Goal: Task Accomplishment & Management: Use online tool/utility

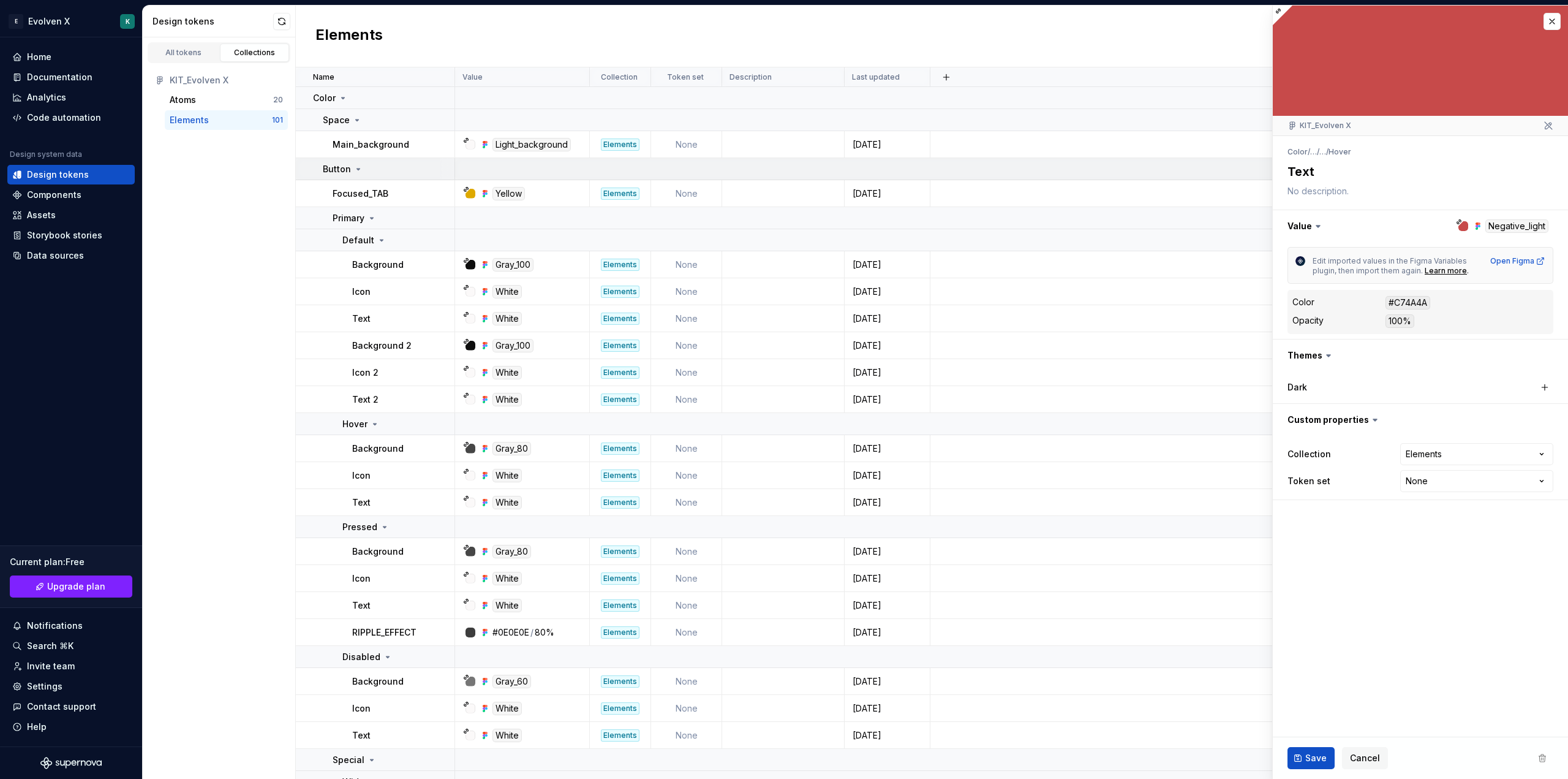
click at [352, 167] on div "Button" at bounding box center [343, 169] width 40 height 12
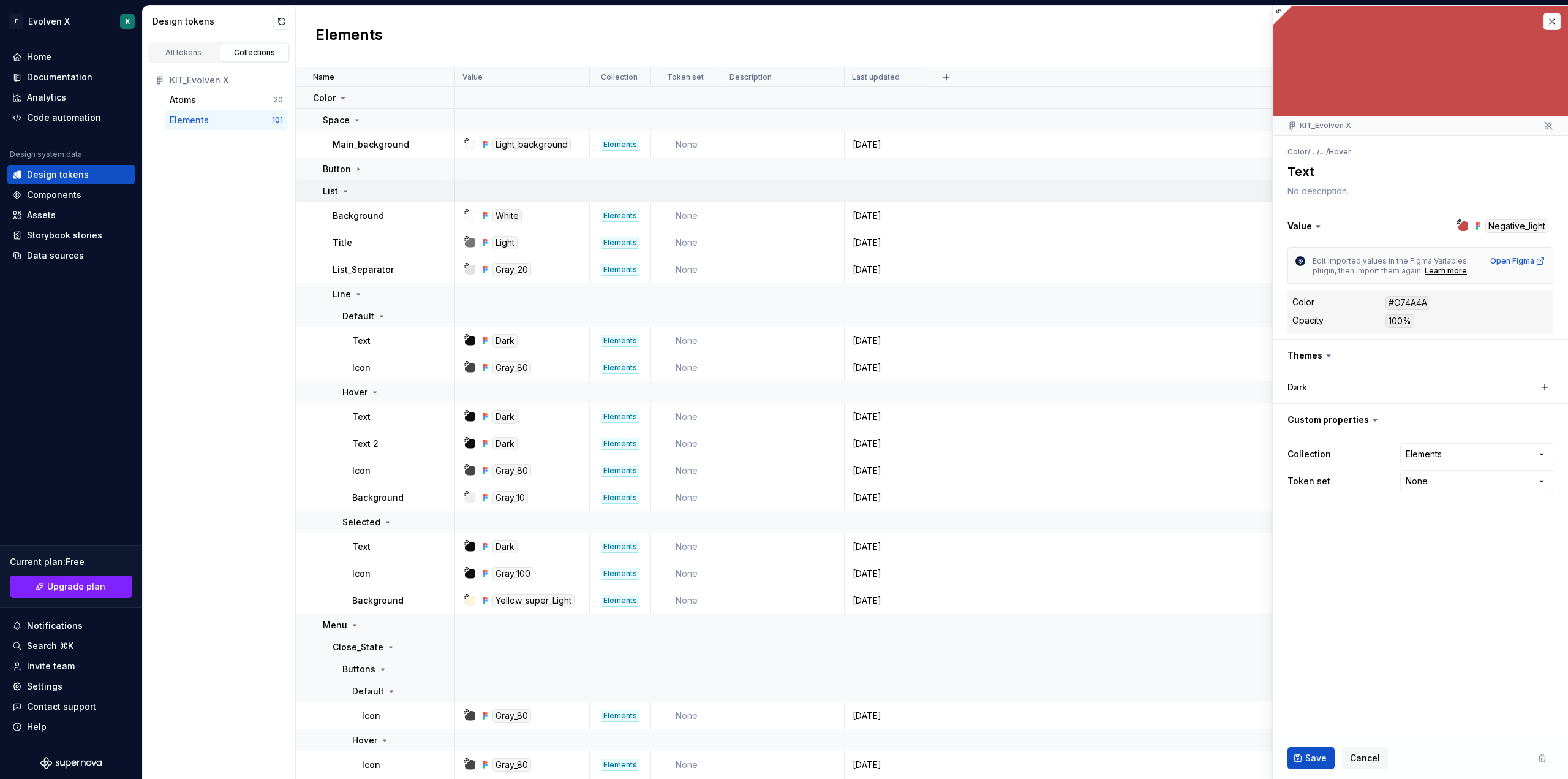
click at [343, 187] on icon at bounding box center [345, 190] width 10 height 10
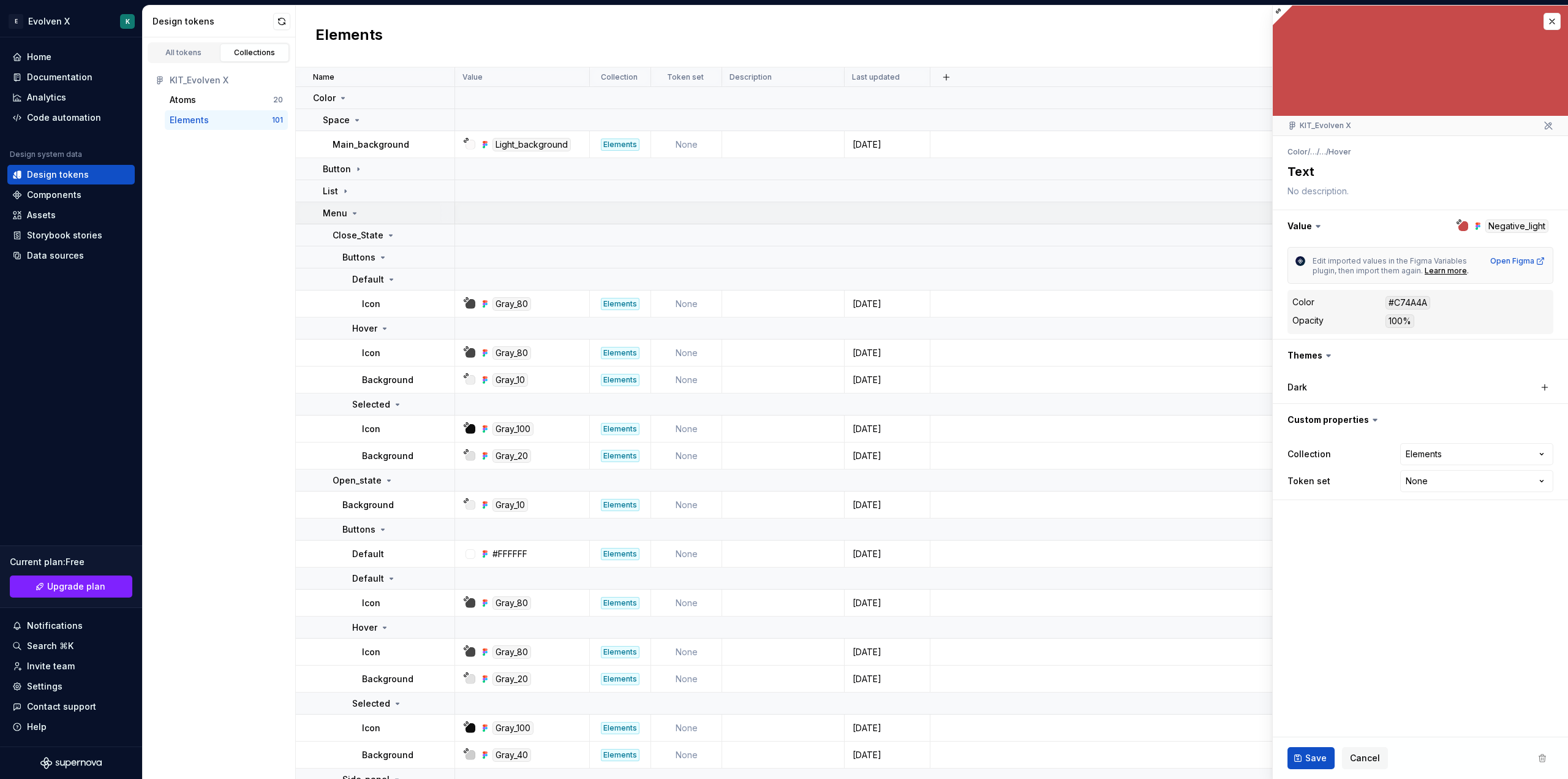
click at [347, 211] on div "Menu" at bounding box center [341, 213] width 37 height 12
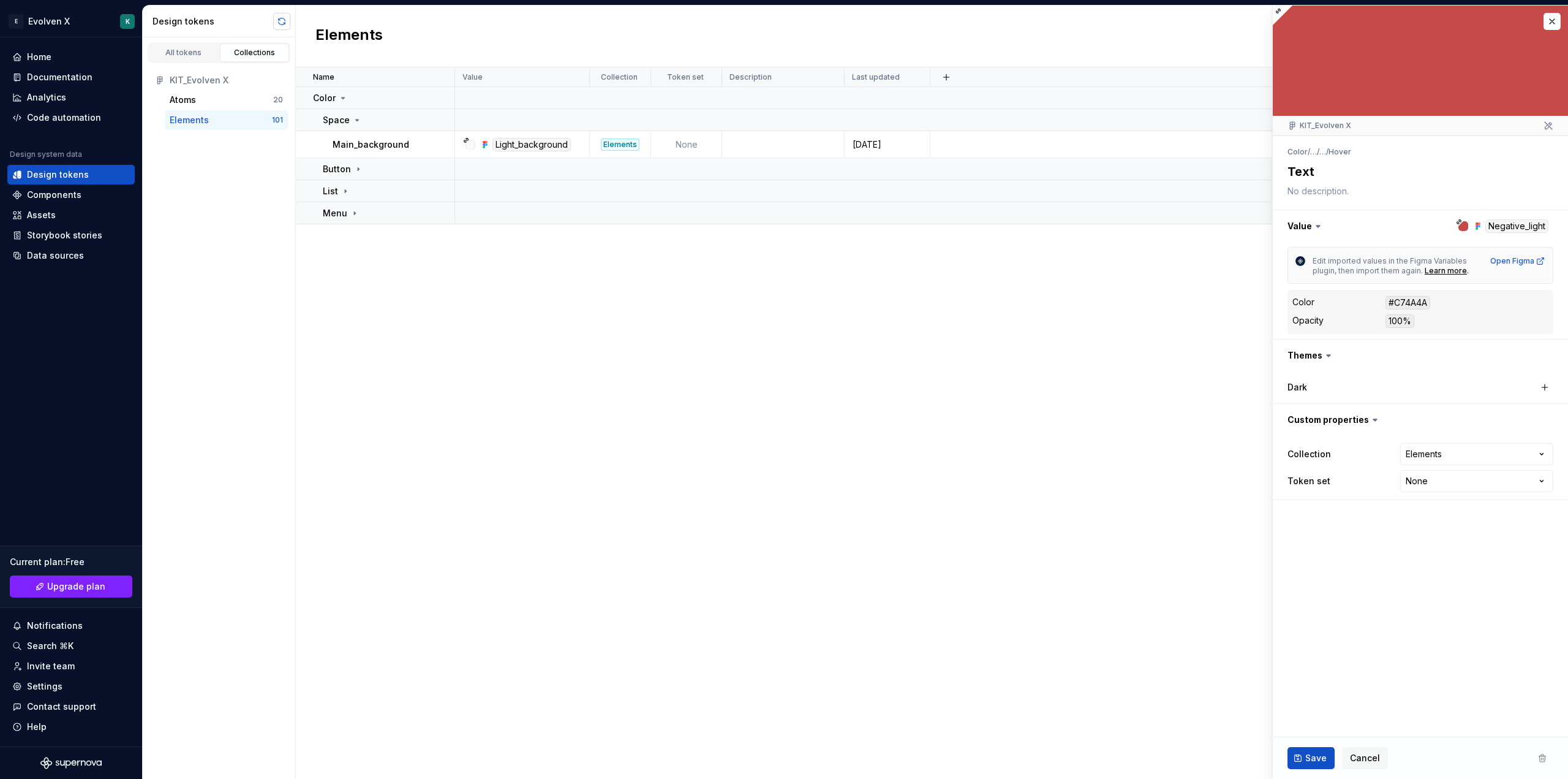
click at [282, 24] on button "button" at bounding box center [282, 22] width 17 height 17
click at [349, 116] on div "Space" at bounding box center [342, 120] width 39 height 12
type textarea "*"
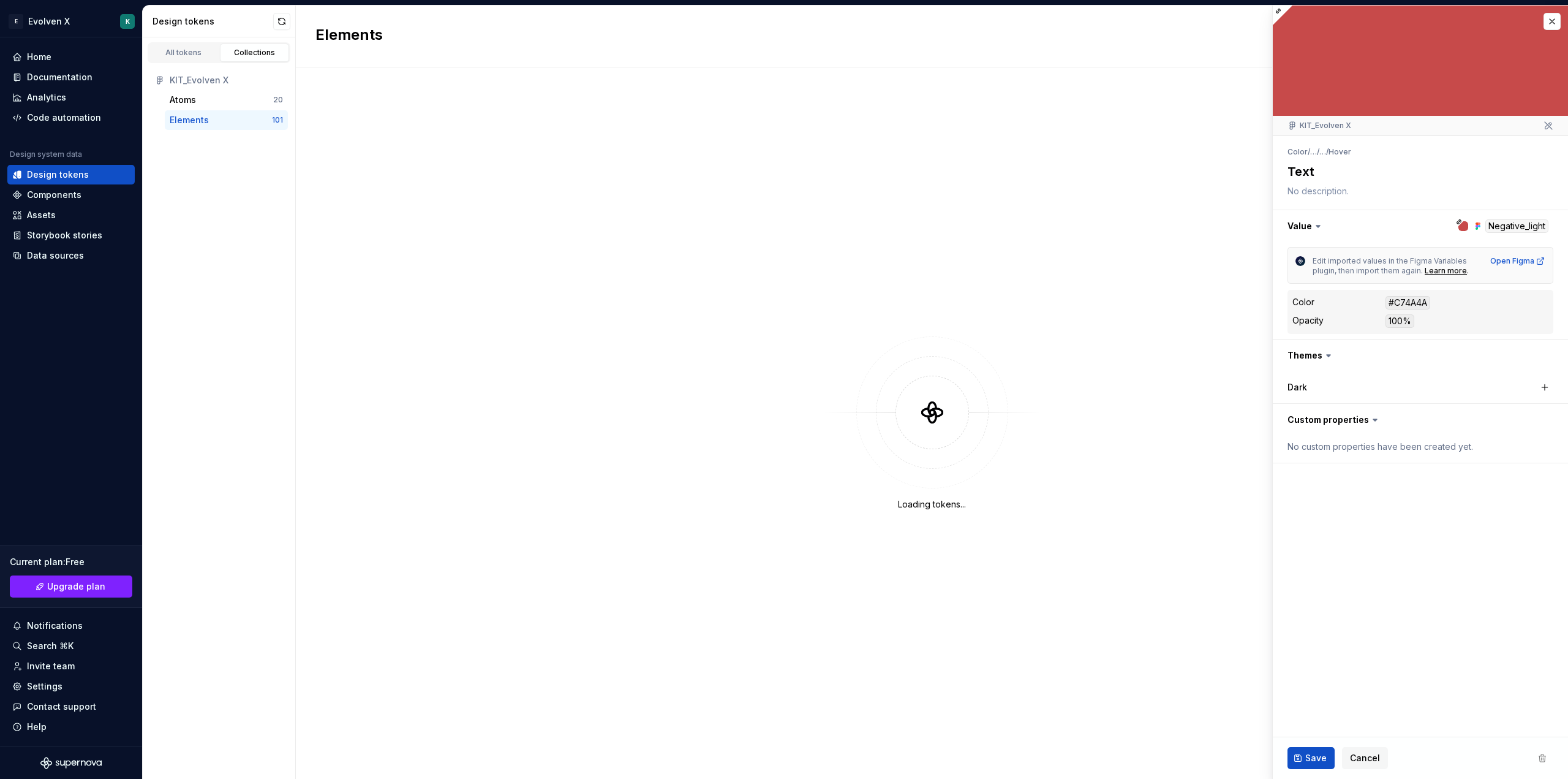
type textarea "*"
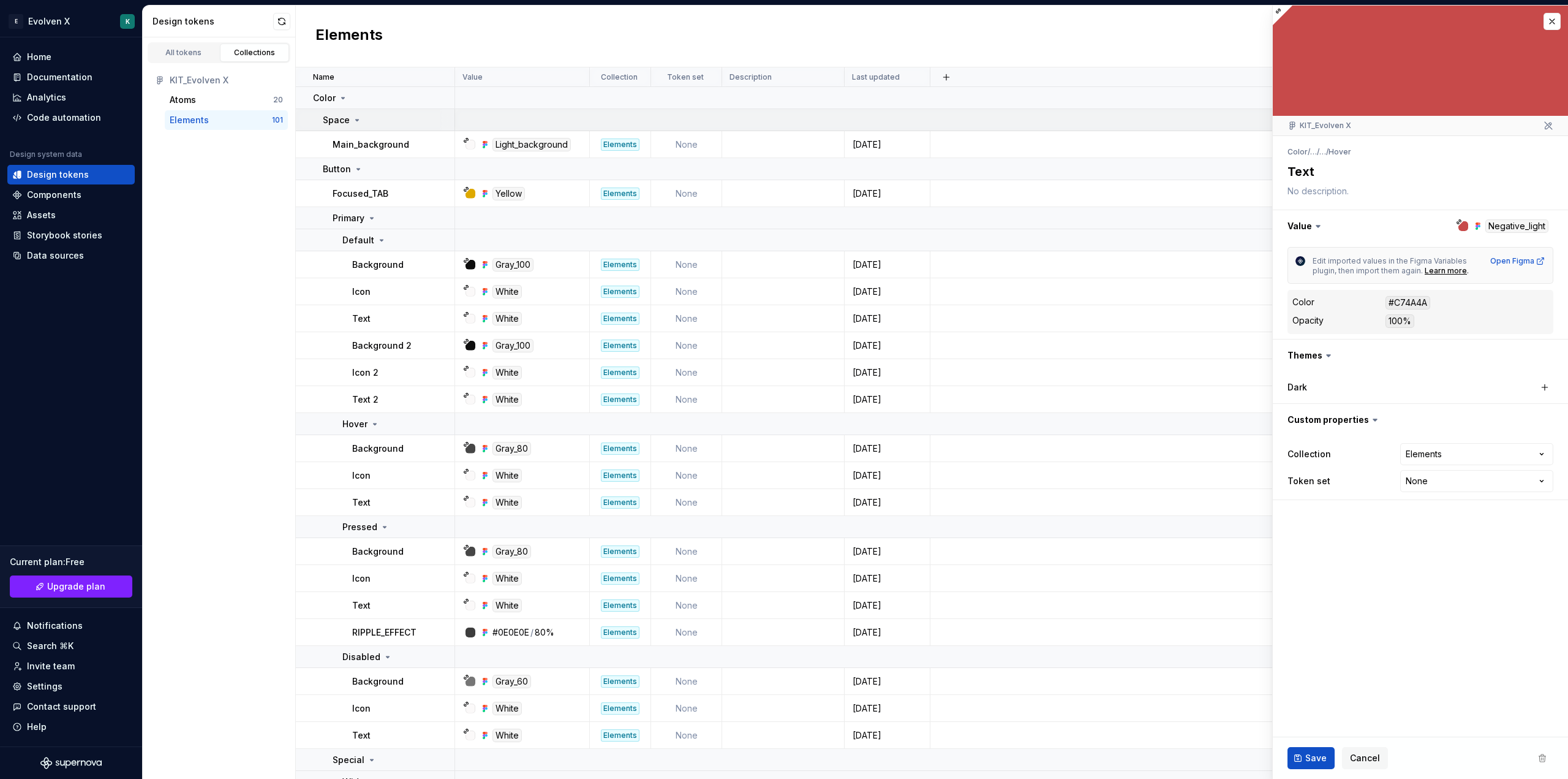
click at [324, 118] on p "Space" at bounding box center [336, 120] width 27 height 12
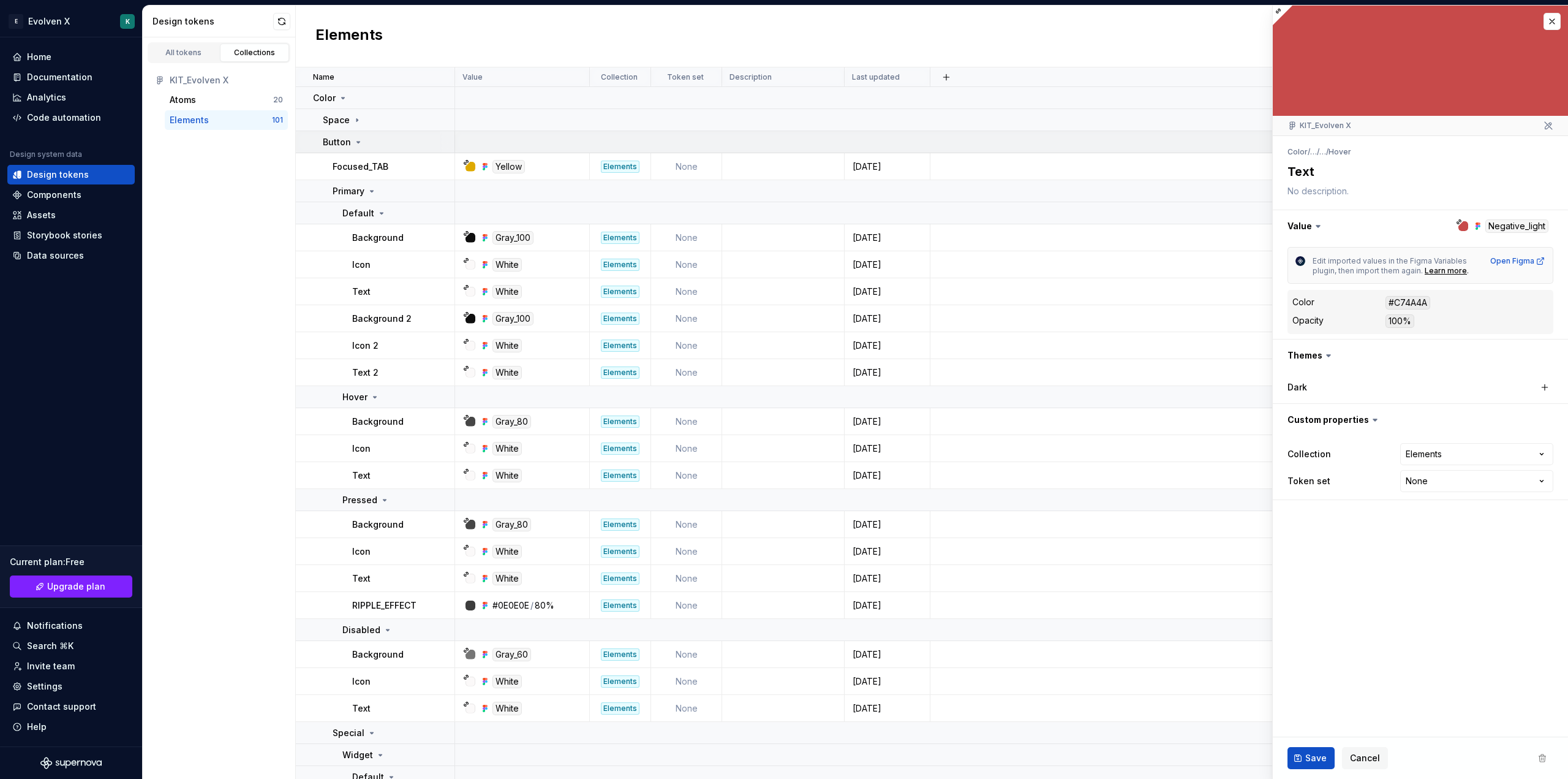
click at [326, 141] on p "Button" at bounding box center [337, 142] width 28 height 12
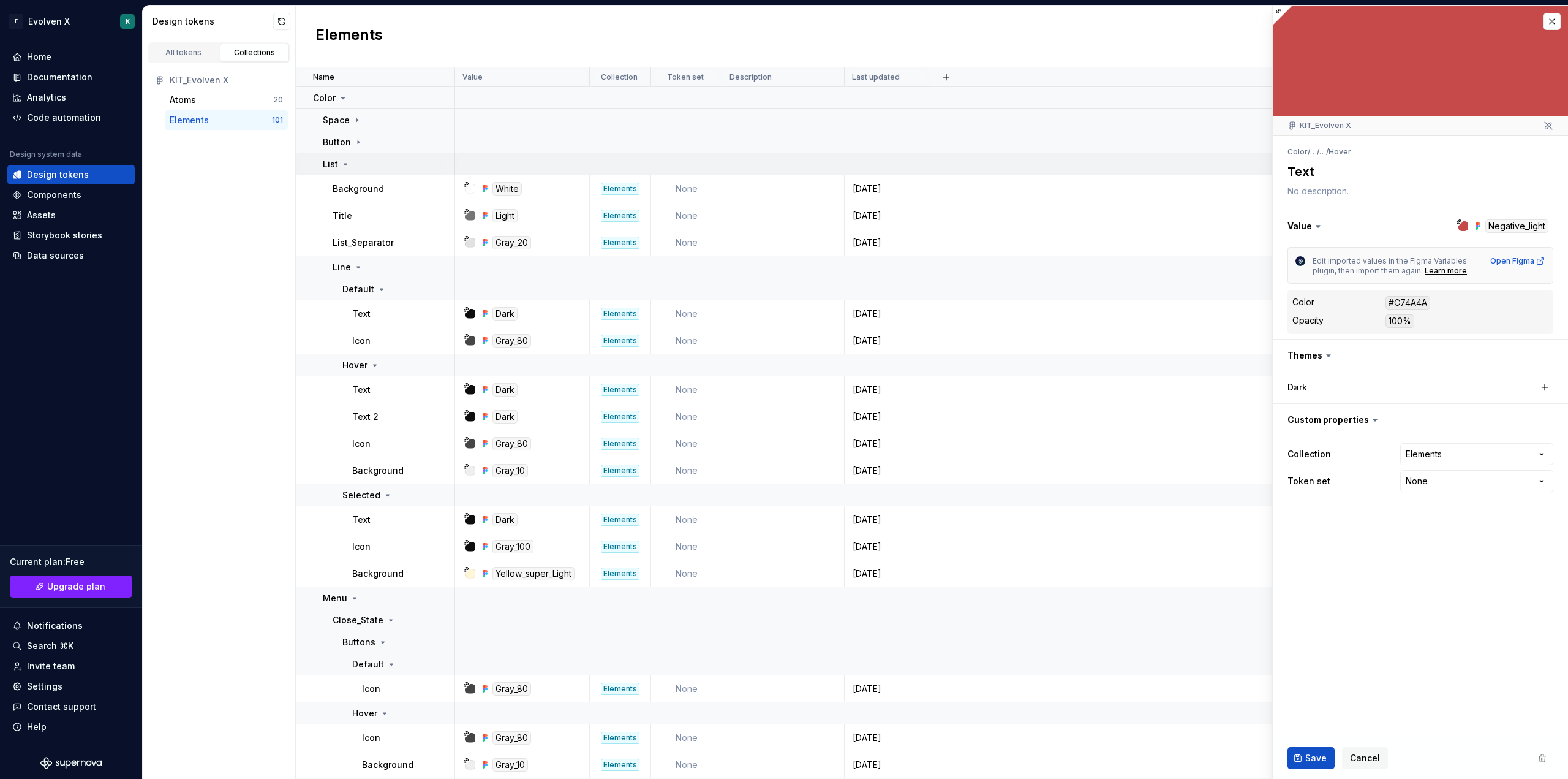
click at [331, 162] on p "List" at bounding box center [331, 164] width 16 height 12
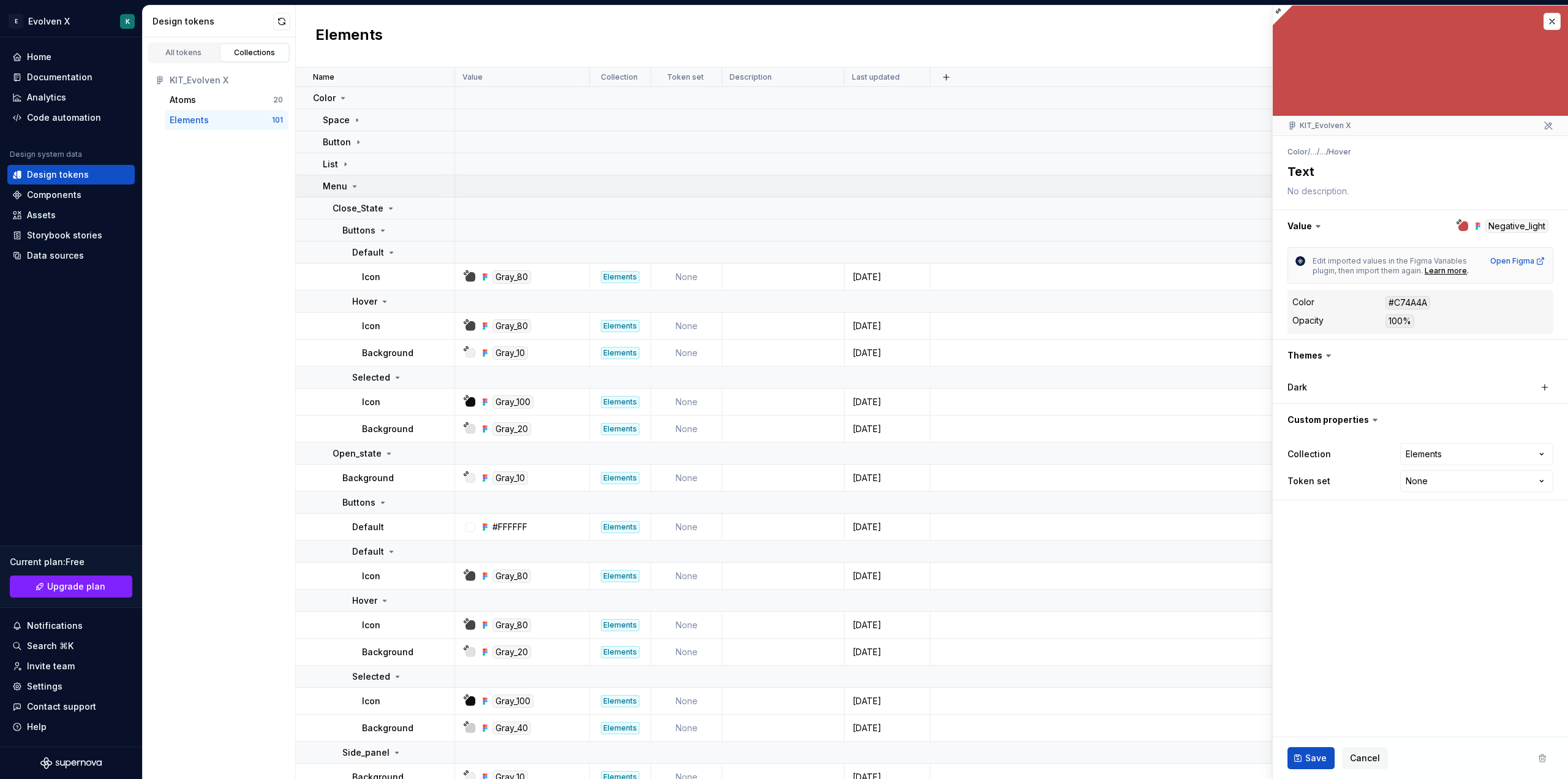
click at [334, 186] on p "Menu" at bounding box center [335, 186] width 24 height 12
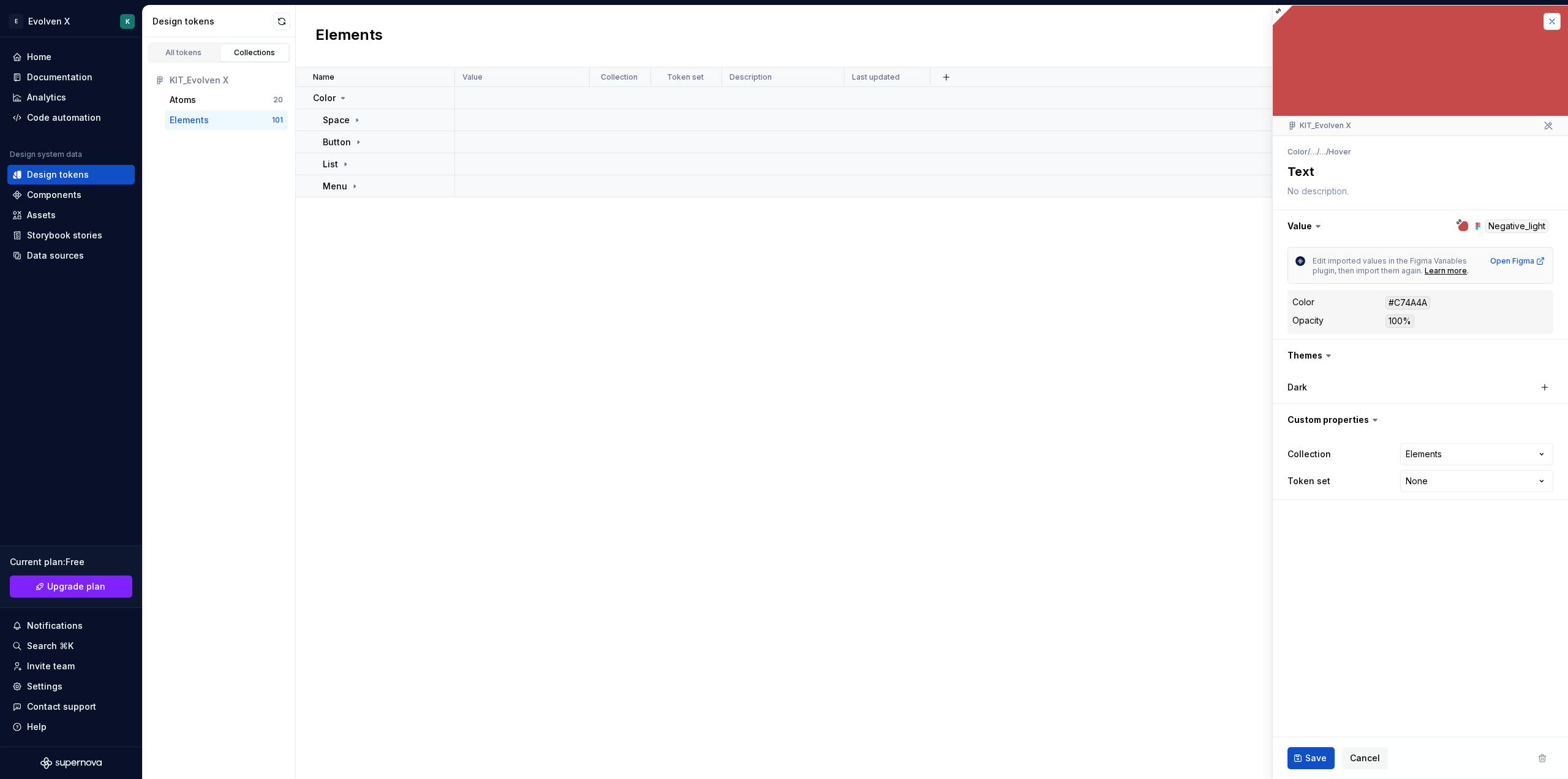
click at [1554, 17] on button "button" at bounding box center [1552, 22] width 17 height 17
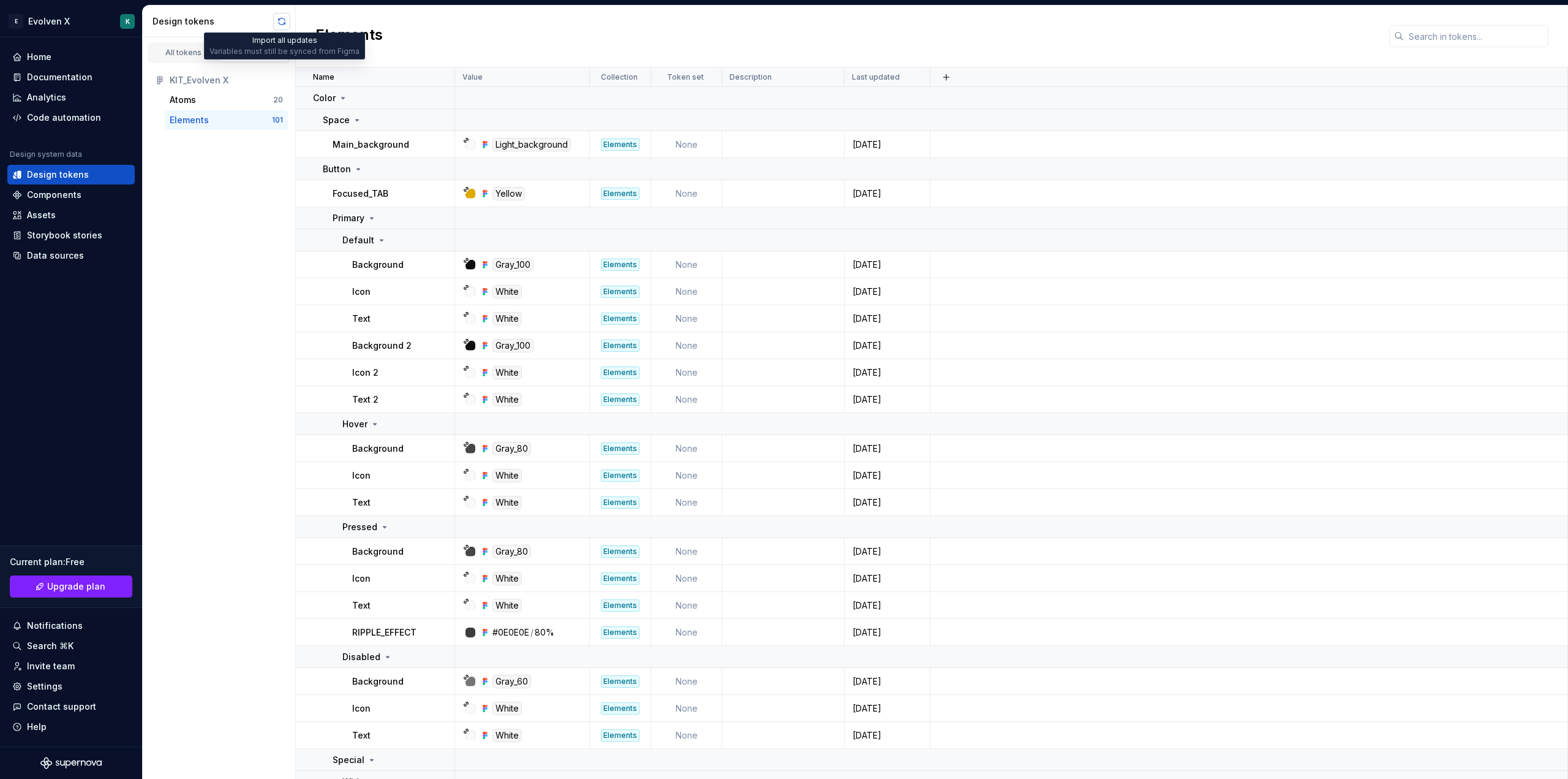
click at [282, 19] on button "button" at bounding box center [282, 22] width 17 height 17
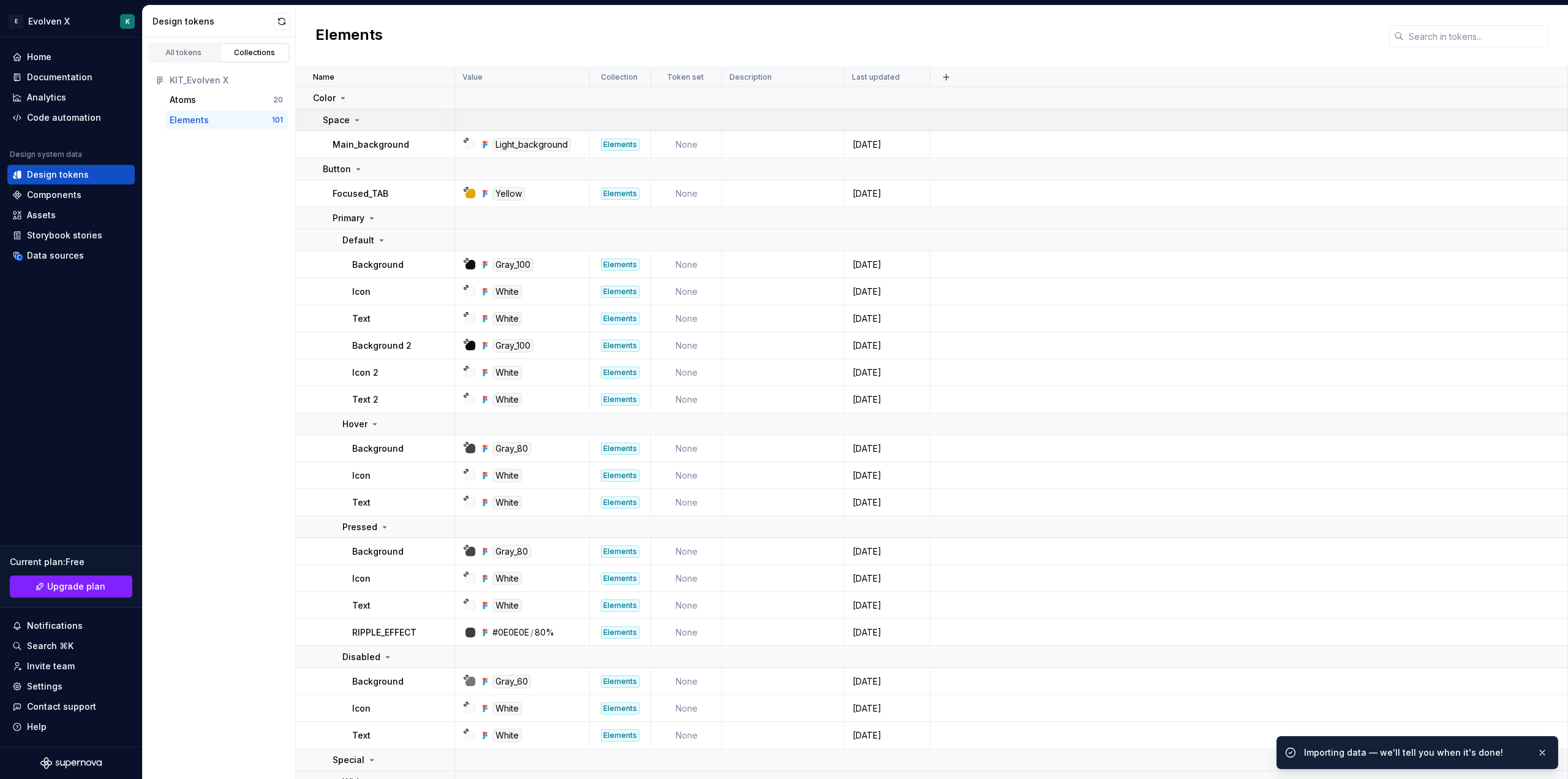
click at [313, 119] on td "Space" at bounding box center [375, 120] width 159 height 22
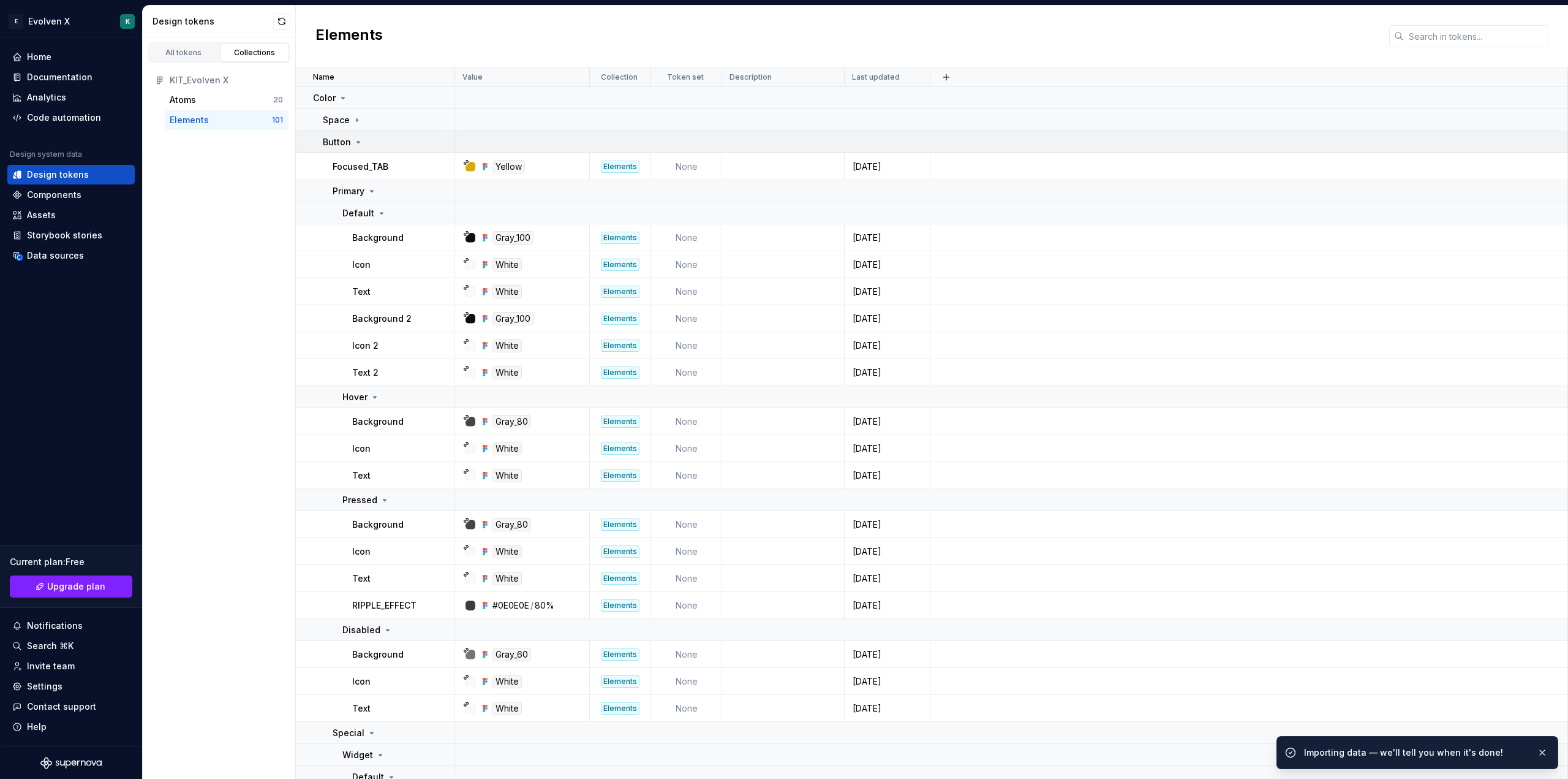
click at [318, 136] on td "Button" at bounding box center [375, 141] width 159 height 22
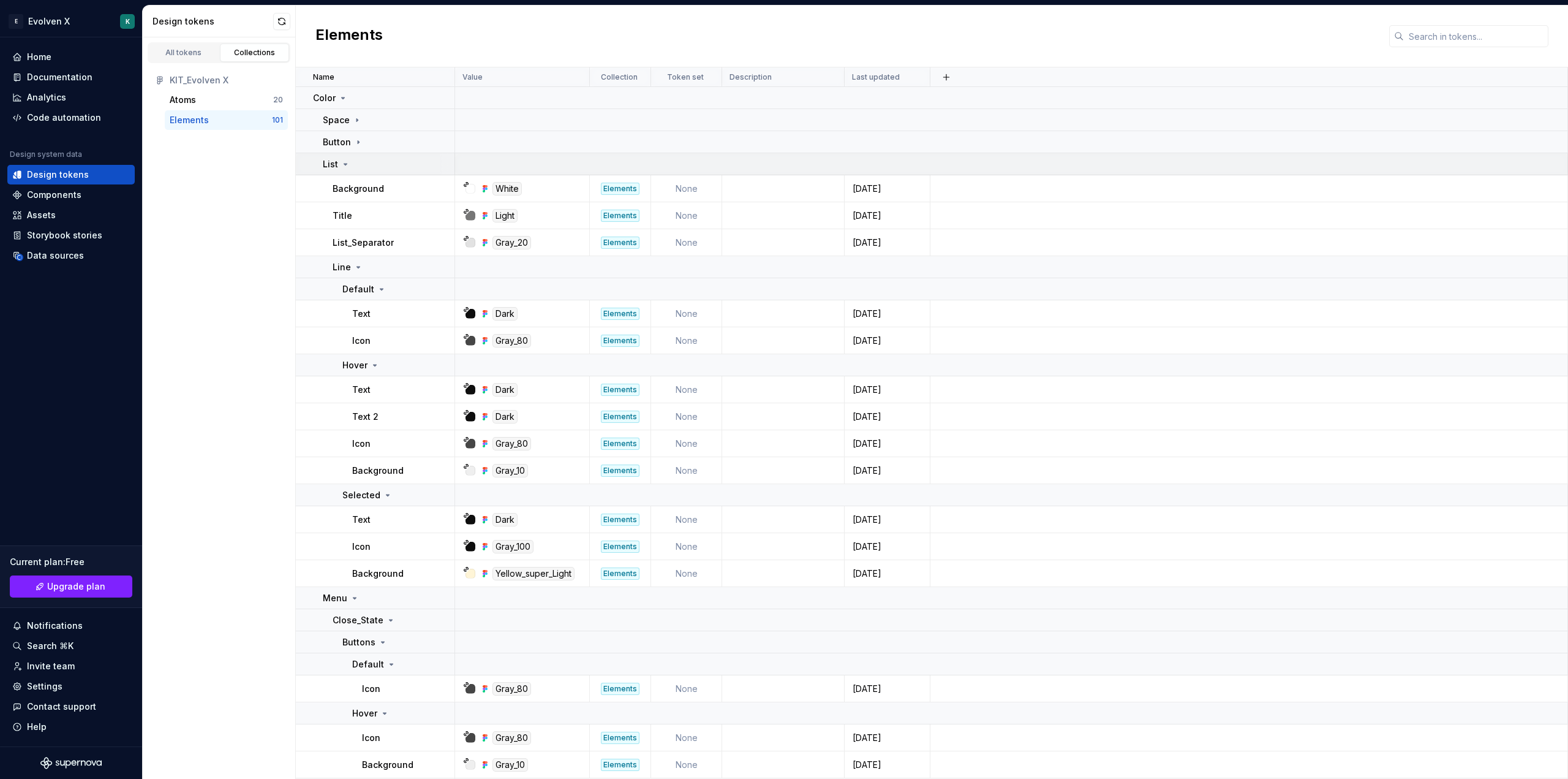
click at [319, 163] on td "List" at bounding box center [375, 163] width 159 height 22
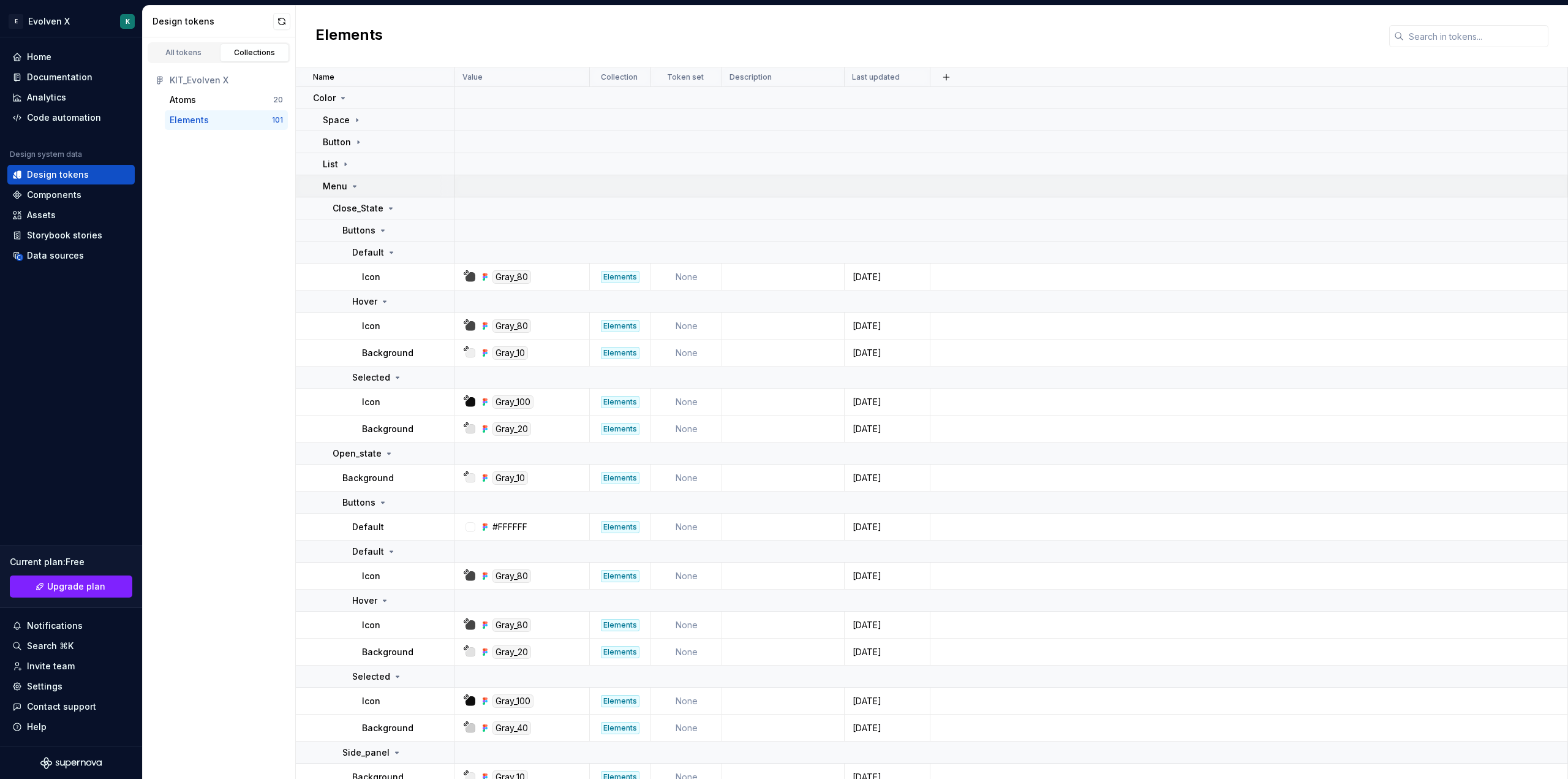
click at [320, 183] on td "Menu" at bounding box center [375, 186] width 159 height 22
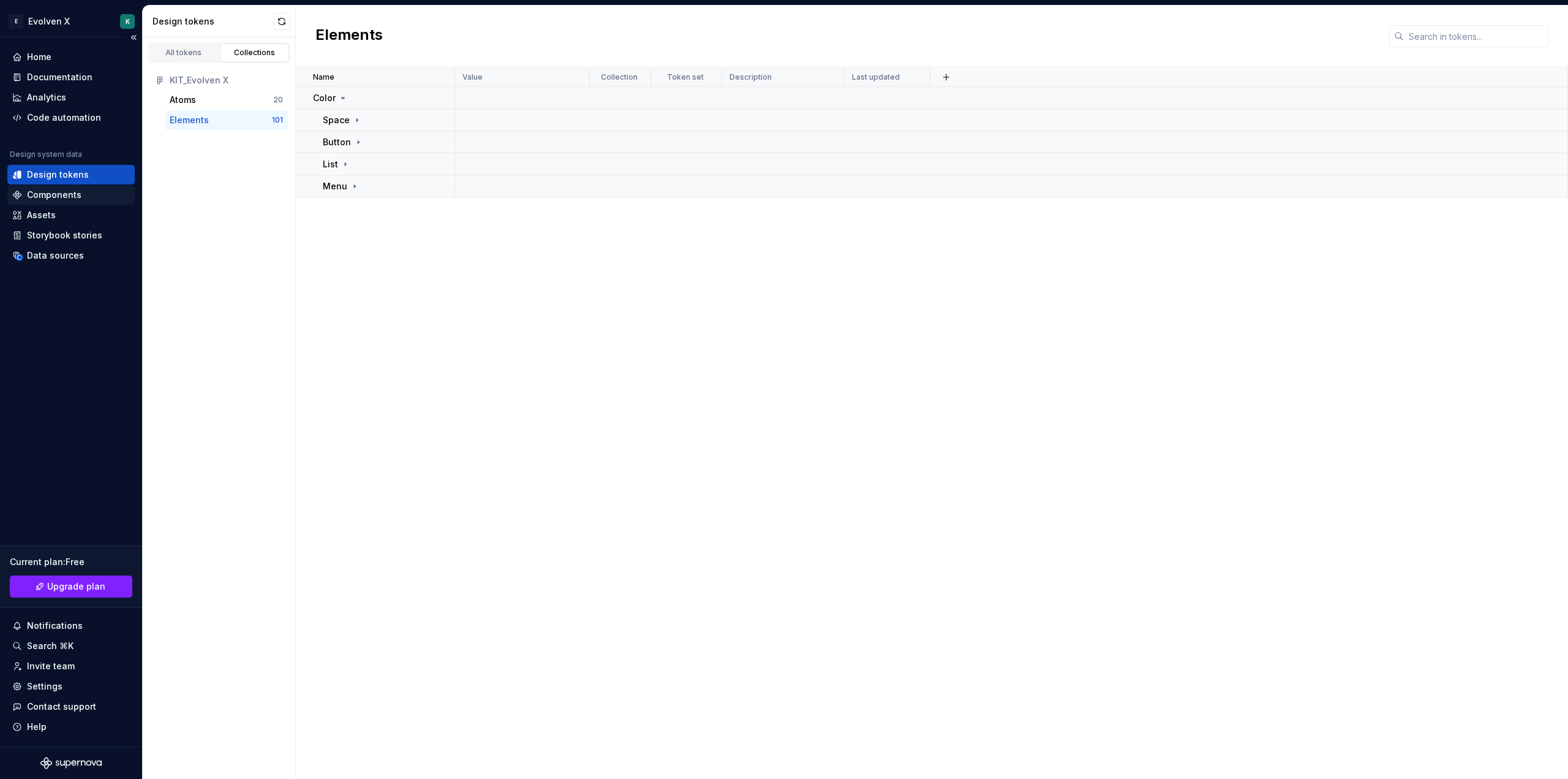
click at [72, 198] on div "Components" at bounding box center [54, 195] width 54 height 12
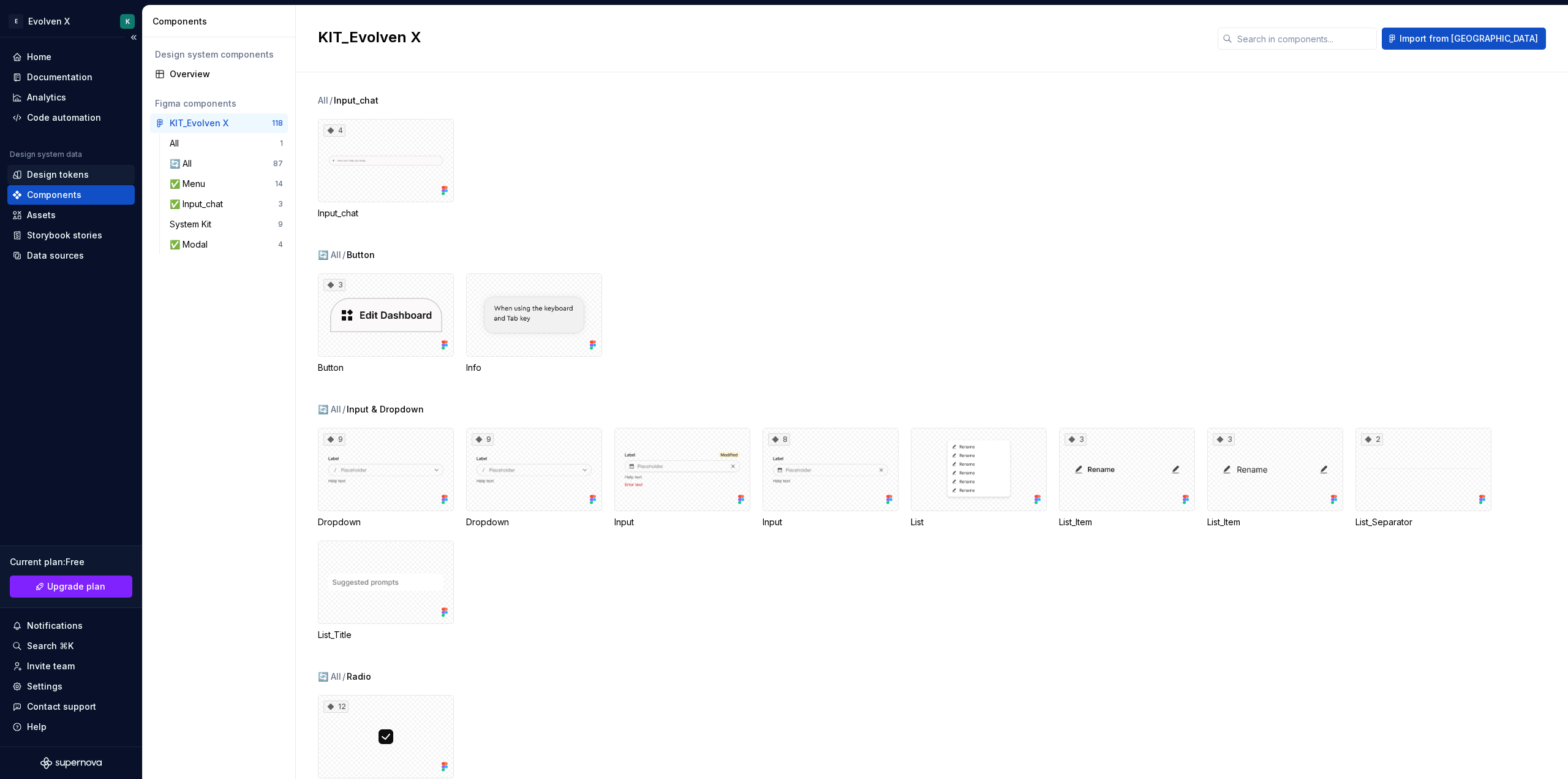
click at [44, 176] on div "Design tokens" at bounding box center [58, 175] width 62 height 12
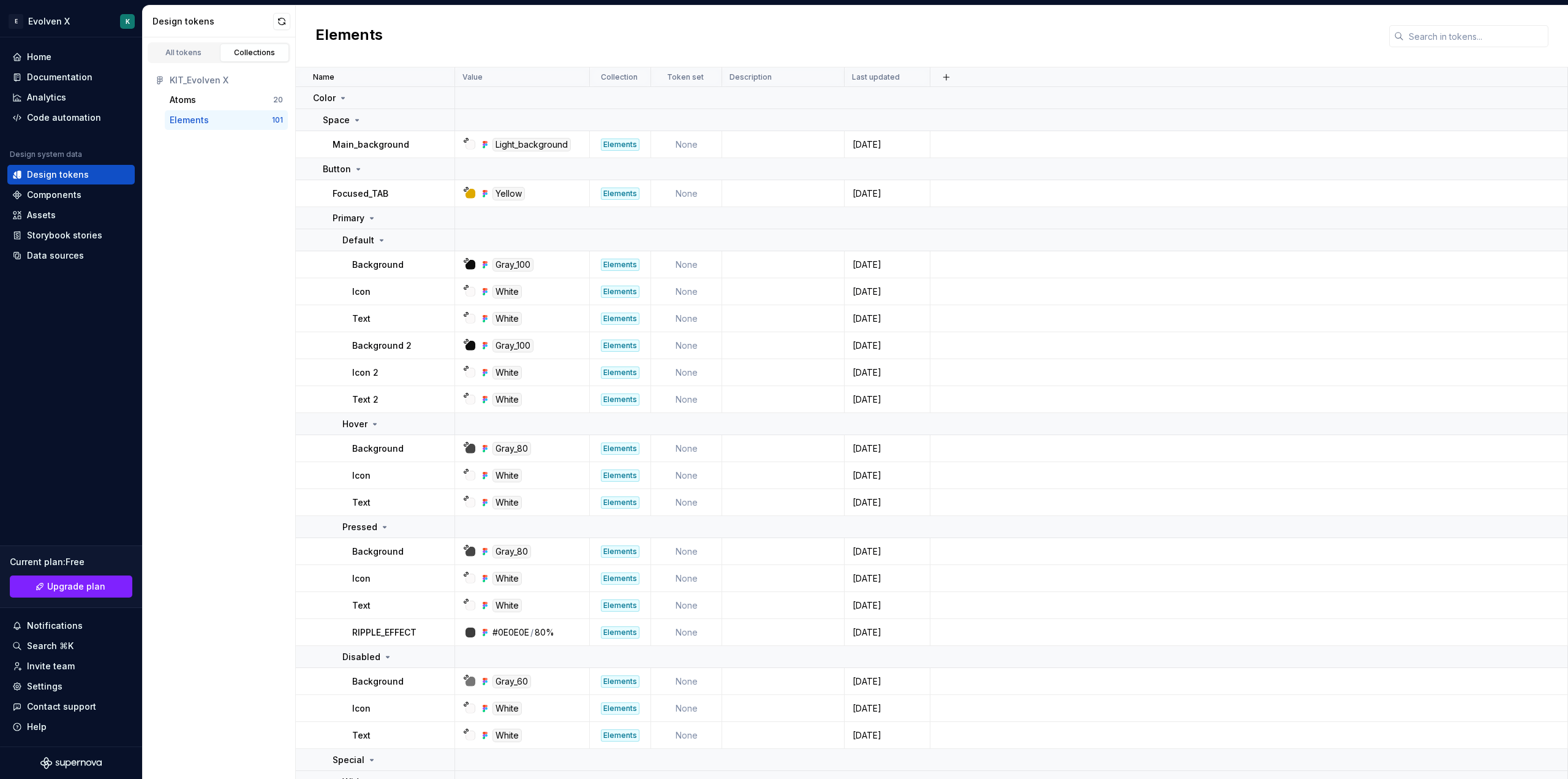
click at [209, 115] on div "Elements" at bounding box center [220, 120] width 102 height 12
click at [329, 121] on p "Space" at bounding box center [336, 120] width 27 height 12
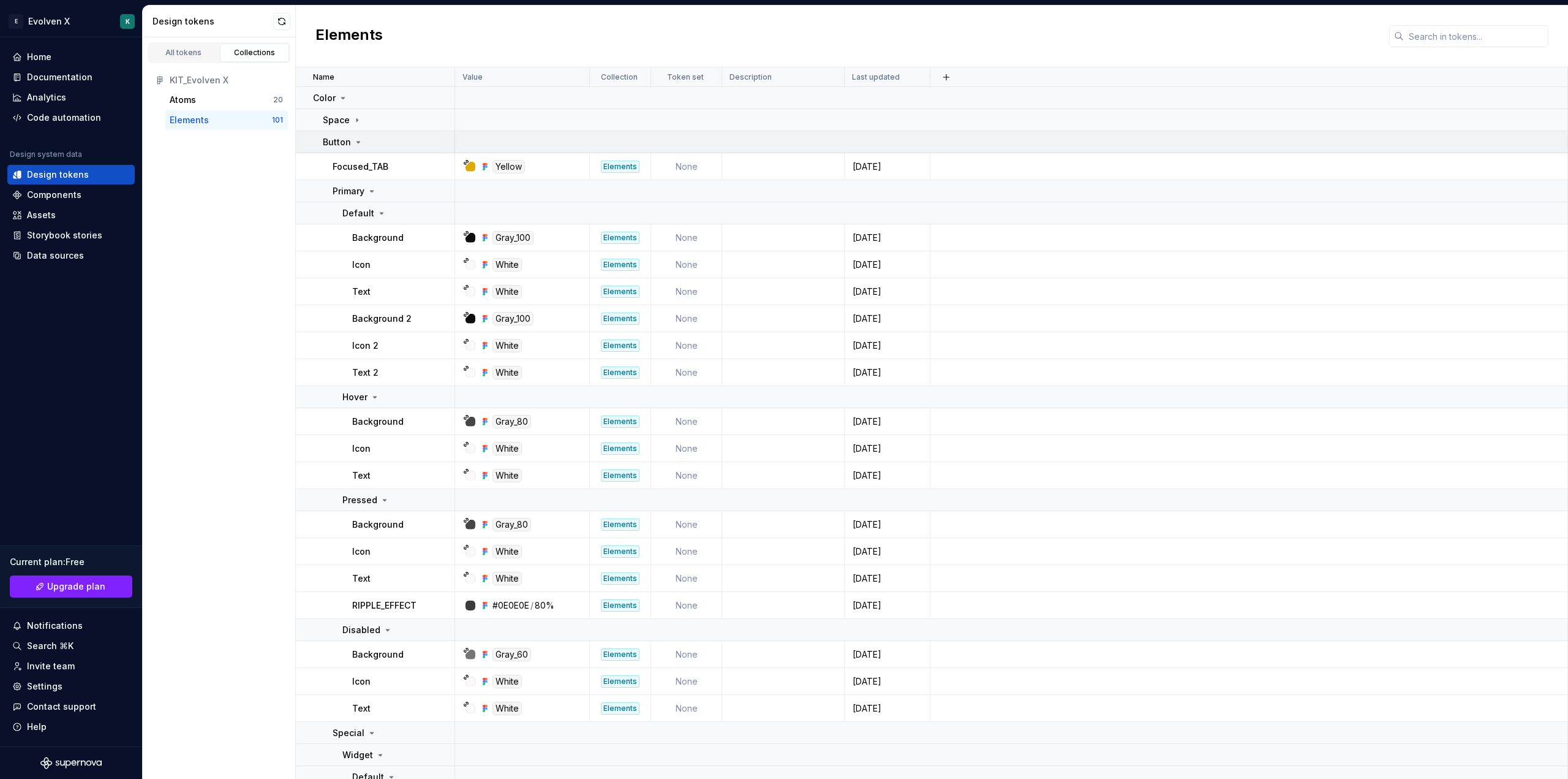
click at [327, 134] on td "Button" at bounding box center [375, 141] width 159 height 22
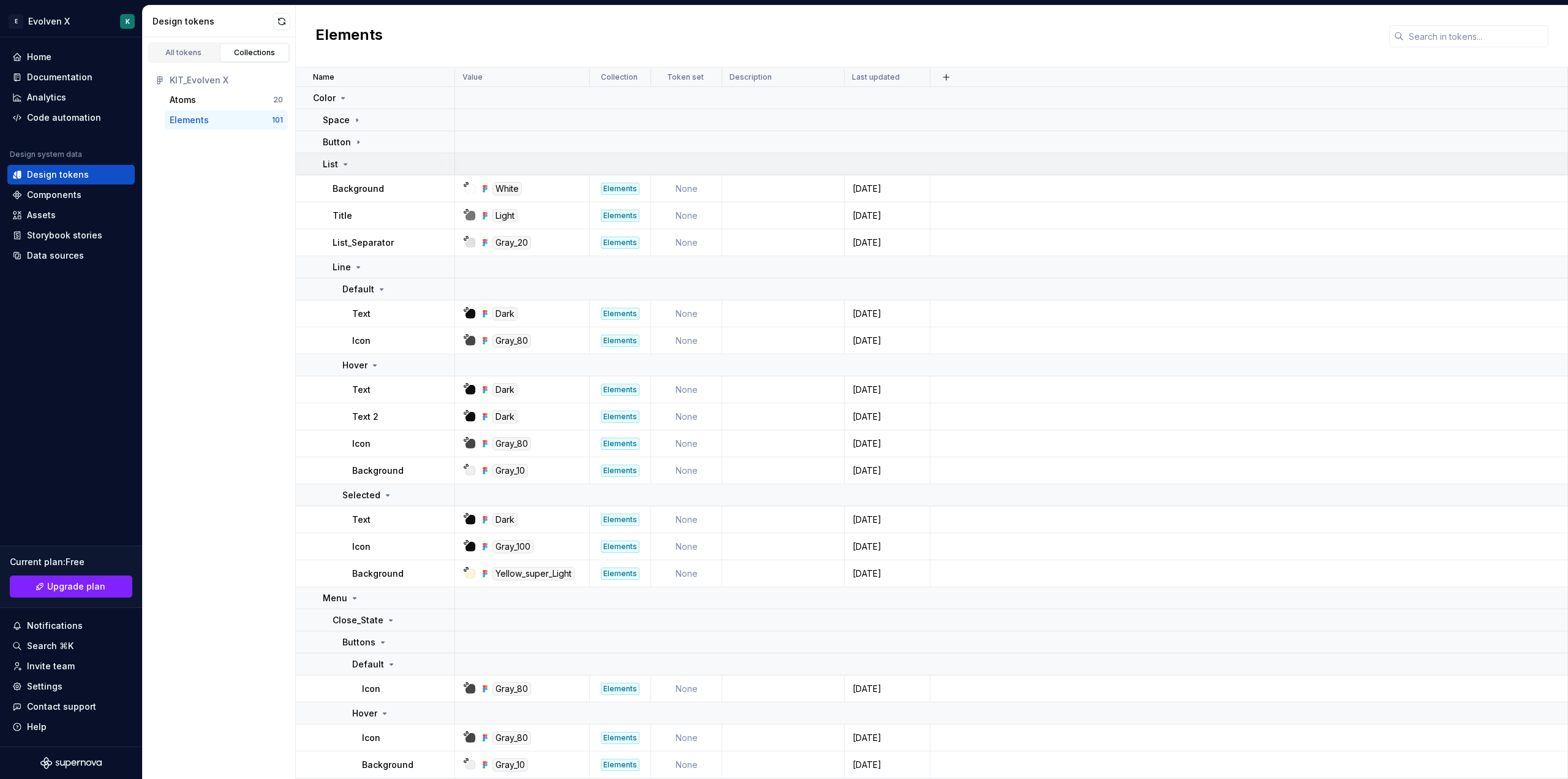
click at [325, 161] on p "List" at bounding box center [331, 164] width 16 height 12
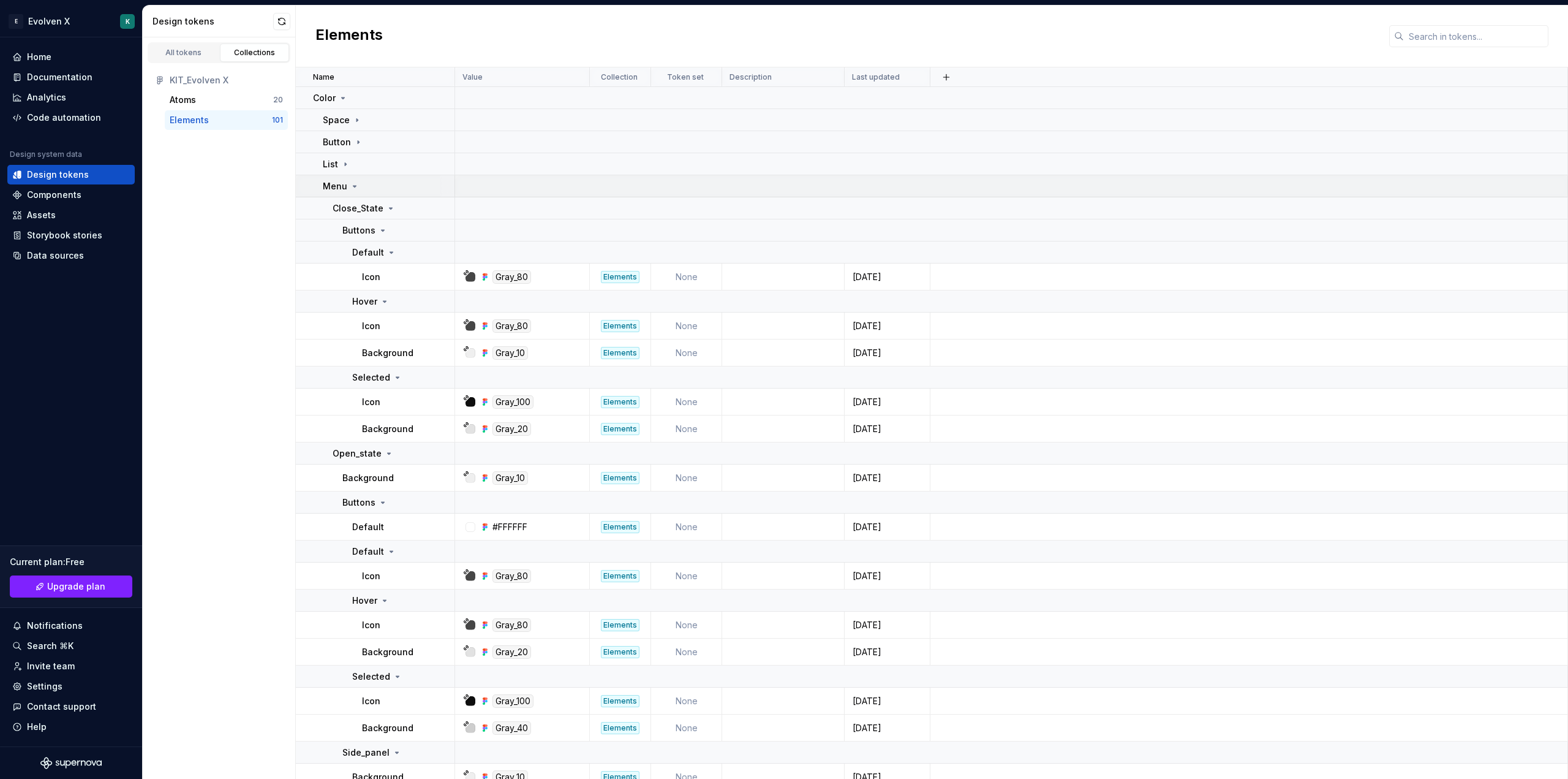
click at [322, 186] on td "Menu" at bounding box center [375, 186] width 159 height 22
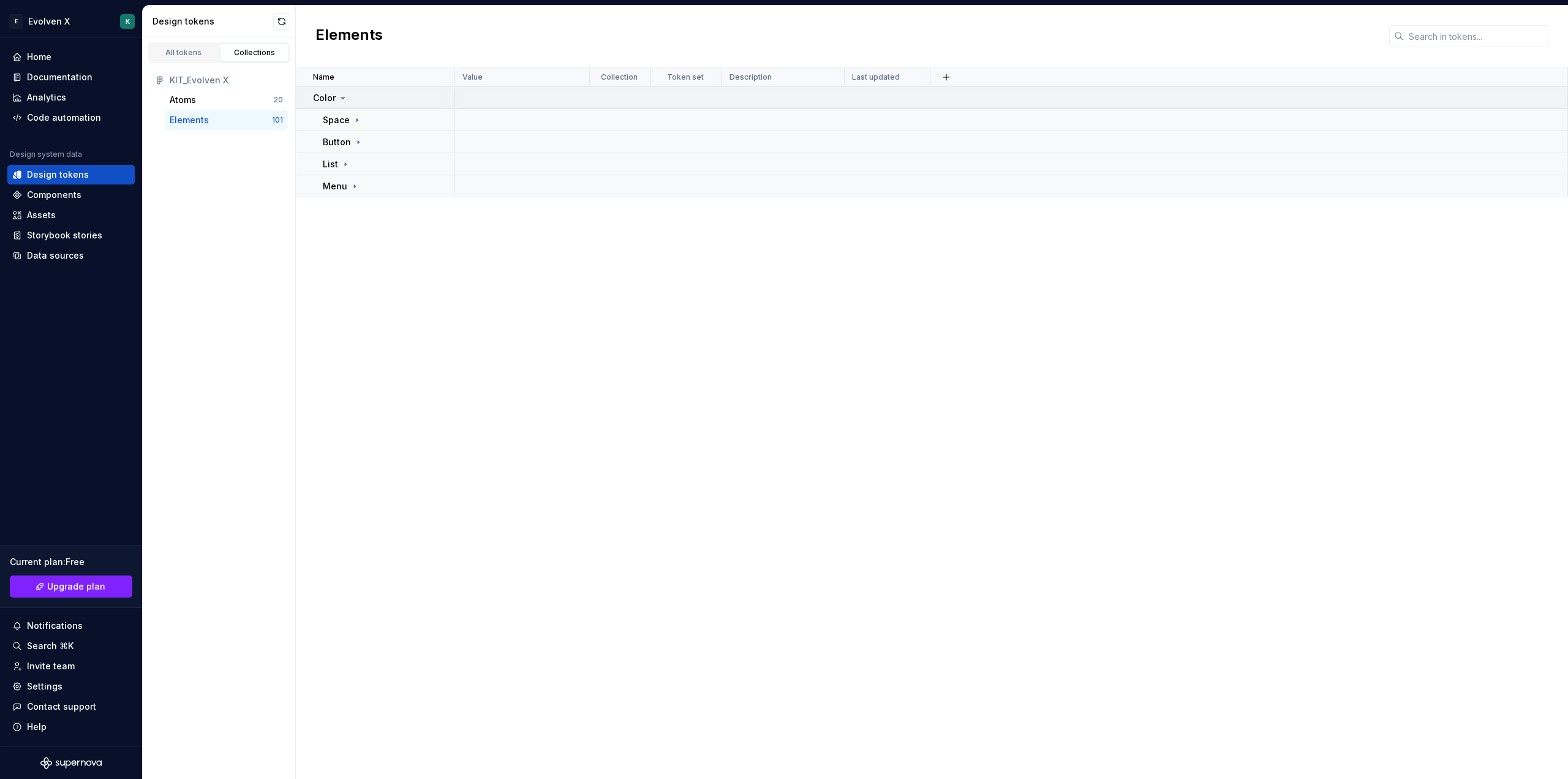
click at [322, 99] on p "Color" at bounding box center [324, 98] width 23 height 12
click at [665, 508] on div "Name Value Collection Token set Description Last updated Color Space Button Lis…" at bounding box center [932, 423] width 1272 height 711
click at [280, 21] on button "button" at bounding box center [282, 22] width 17 height 17
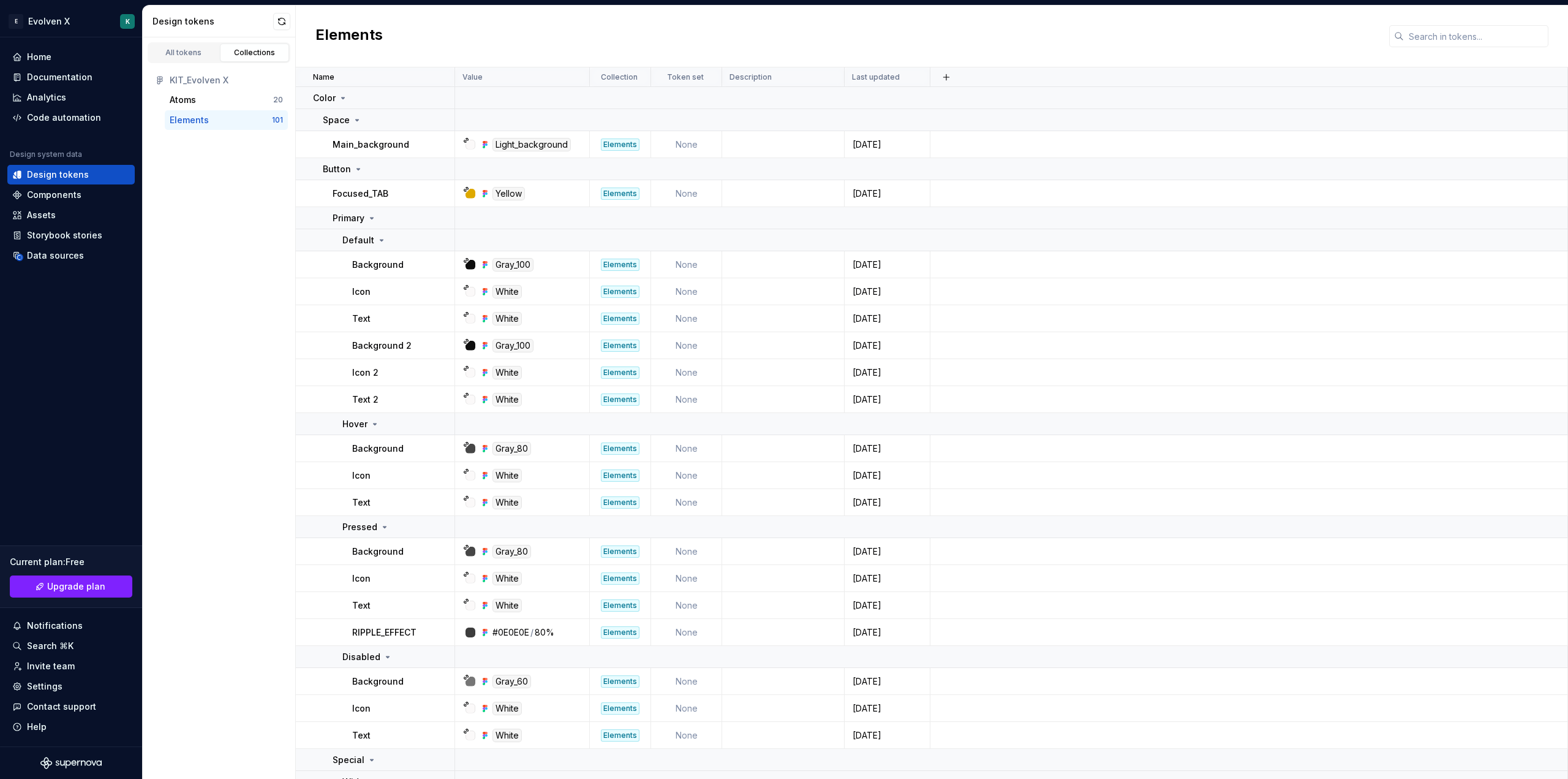
click at [210, 119] on div "Elements" at bounding box center [220, 120] width 102 height 12
click at [355, 118] on icon at bounding box center [356, 120] width 10 height 10
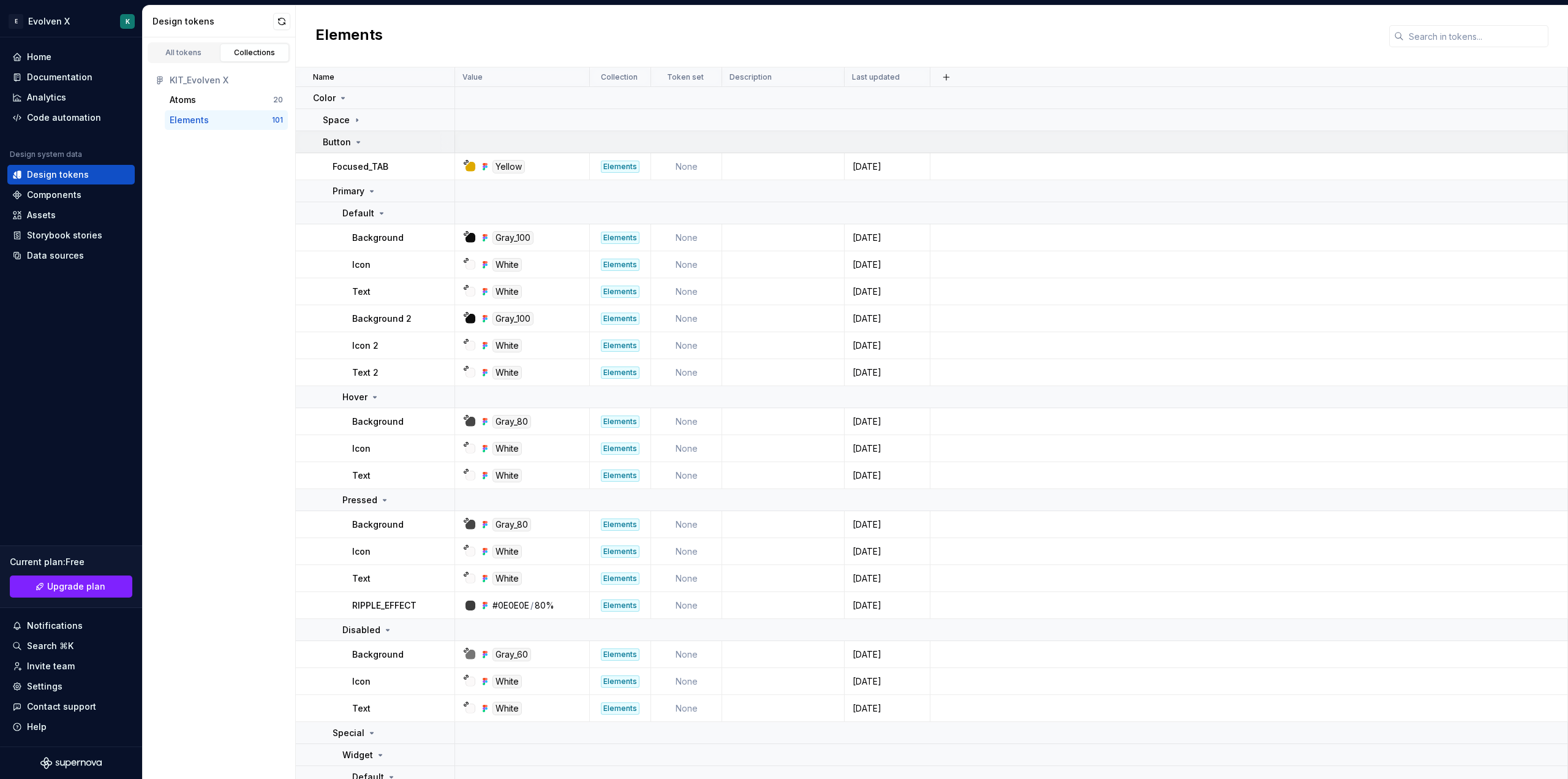
click at [345, 144] on p "Button" at bounding box center [337, 142] width 28 height 12
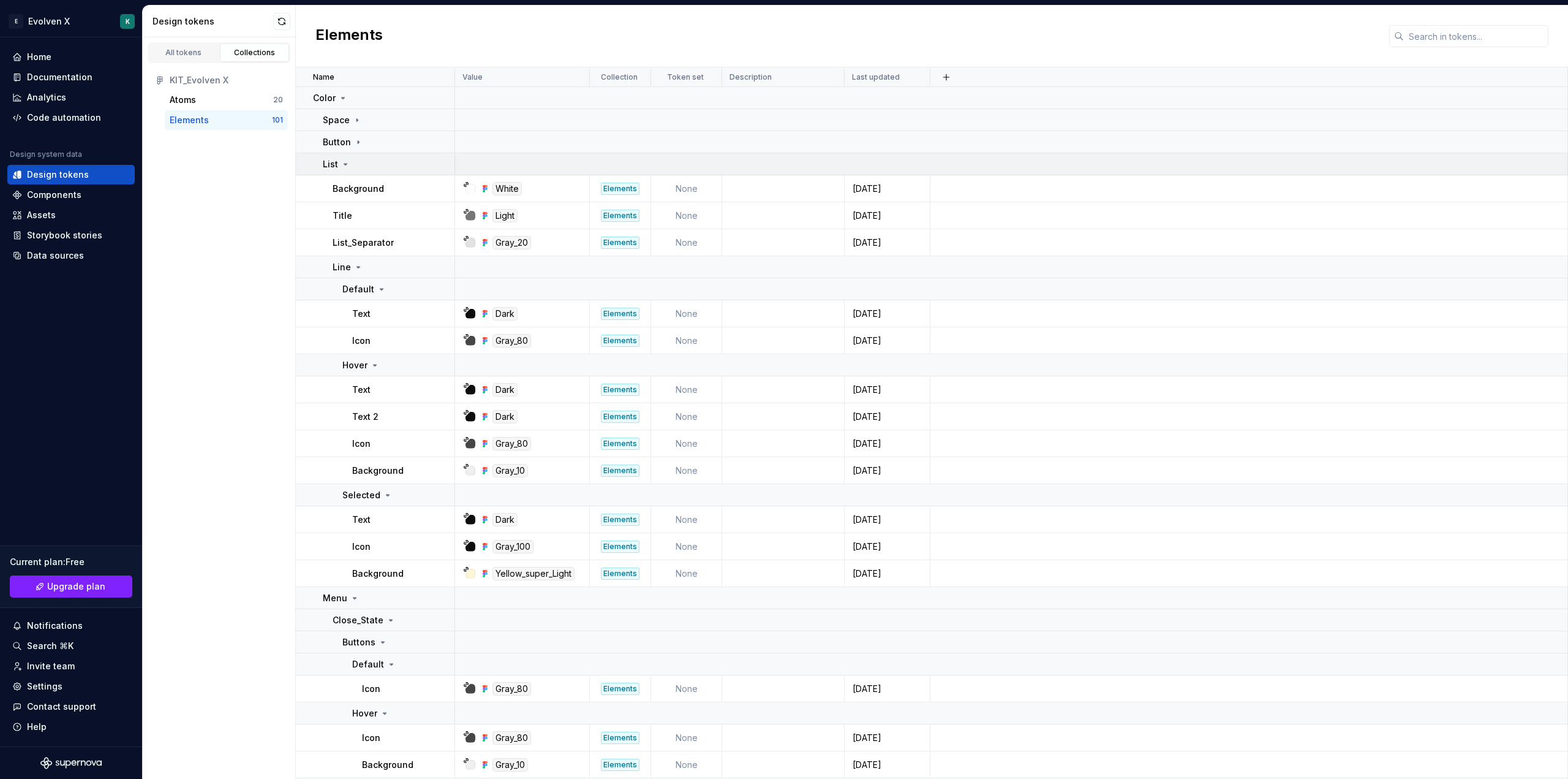
click at [340, 168] on icon at bounding box center [345, 163] width 10 height 10
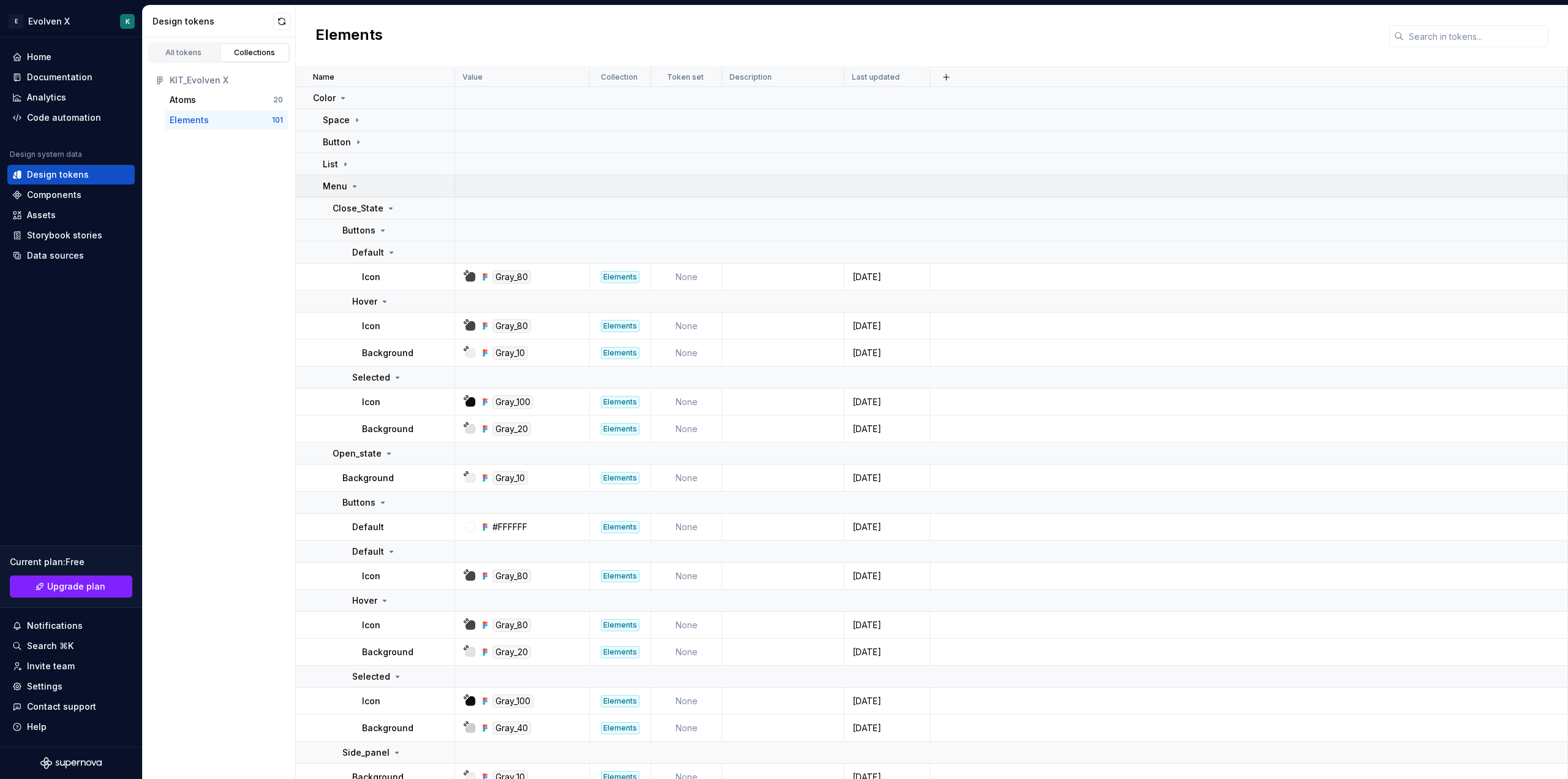
click at [336, 181] on p "Menu" at bounding box center [335, 186] width 24 height 12
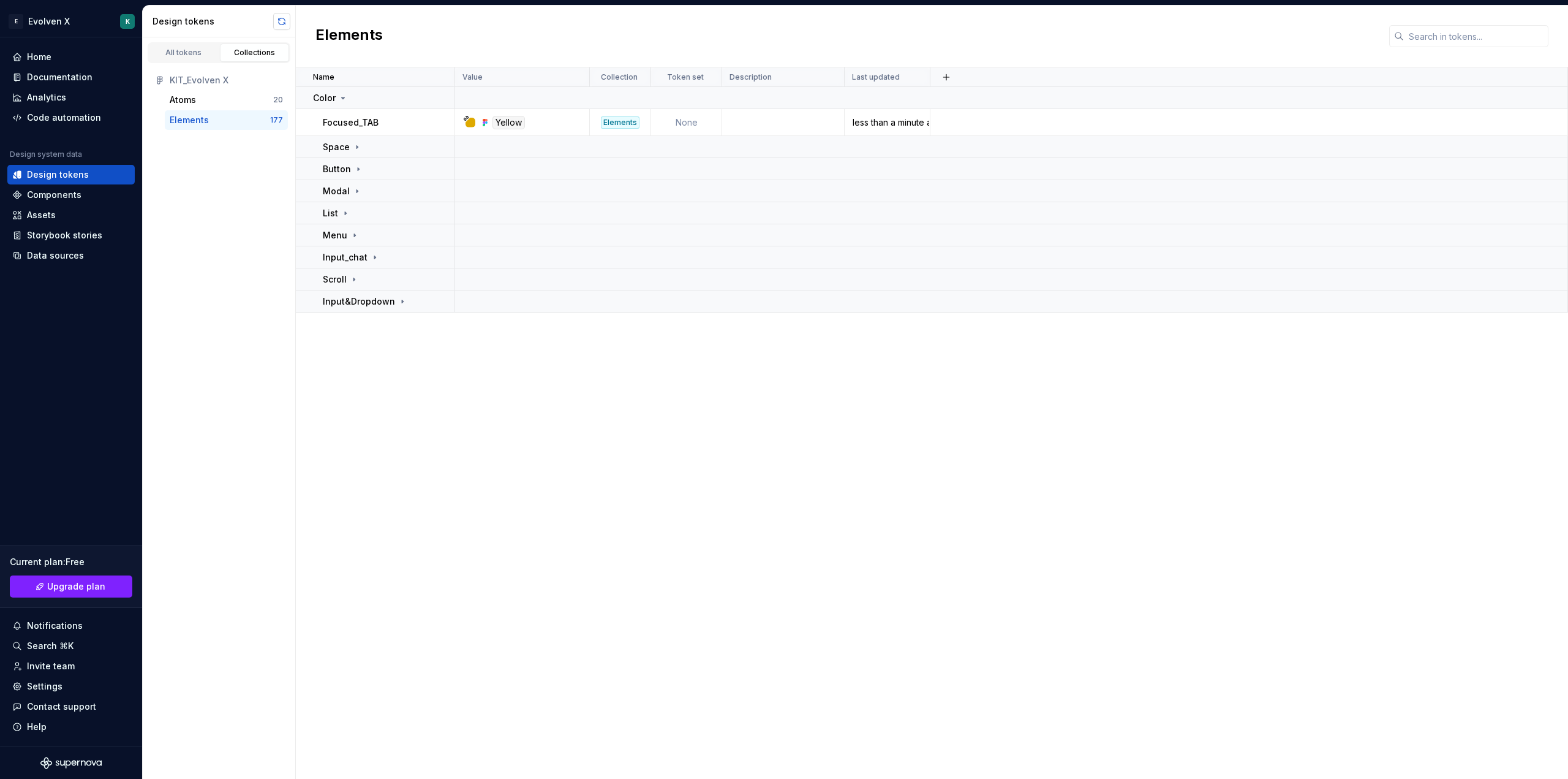
click at [283, 17] on button "button" at bounding box center [282, 22] width 17 height 17
